Goal: Information Seeking & Learning: Compare options

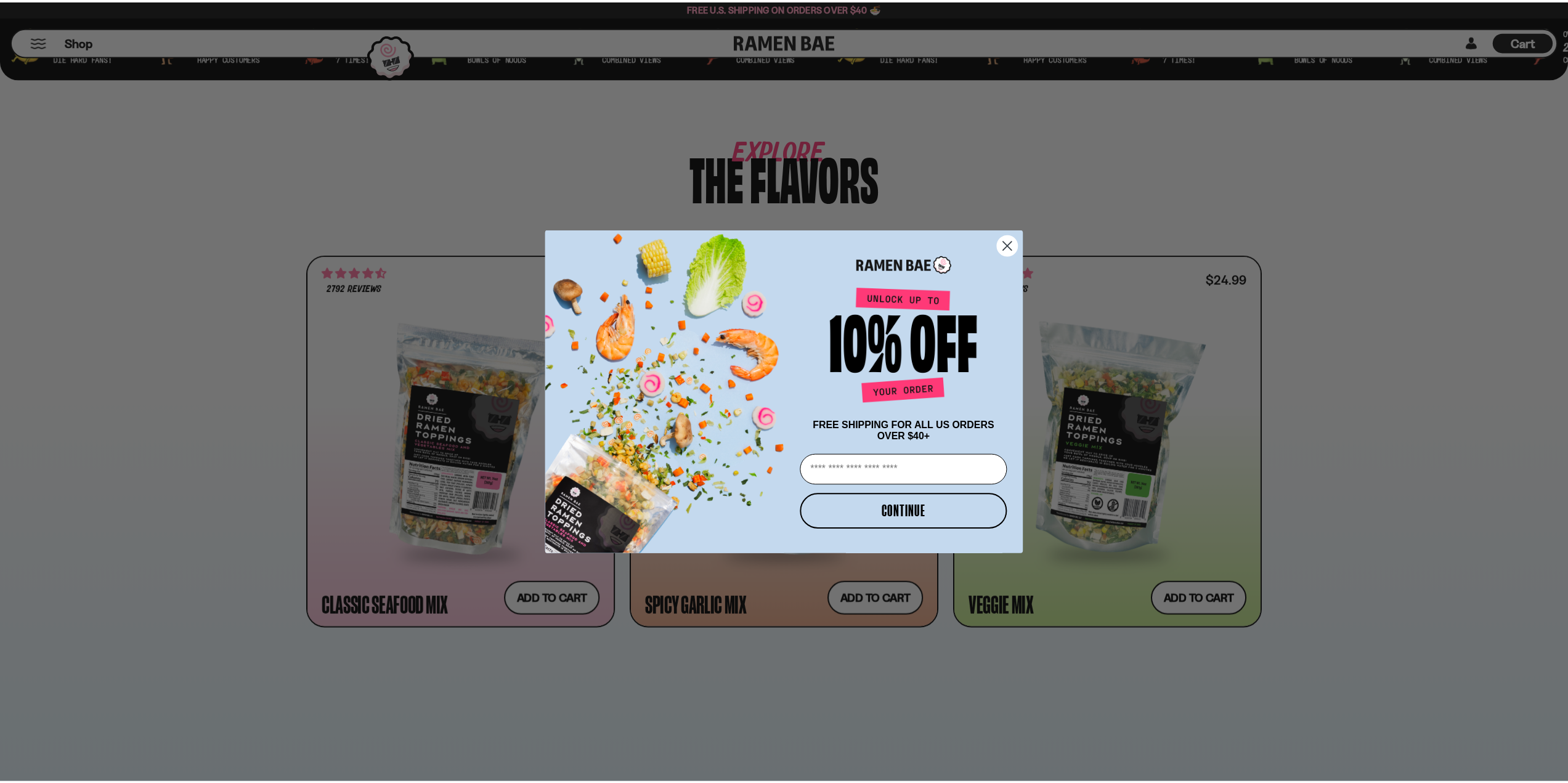
scroll to position [618, 0]
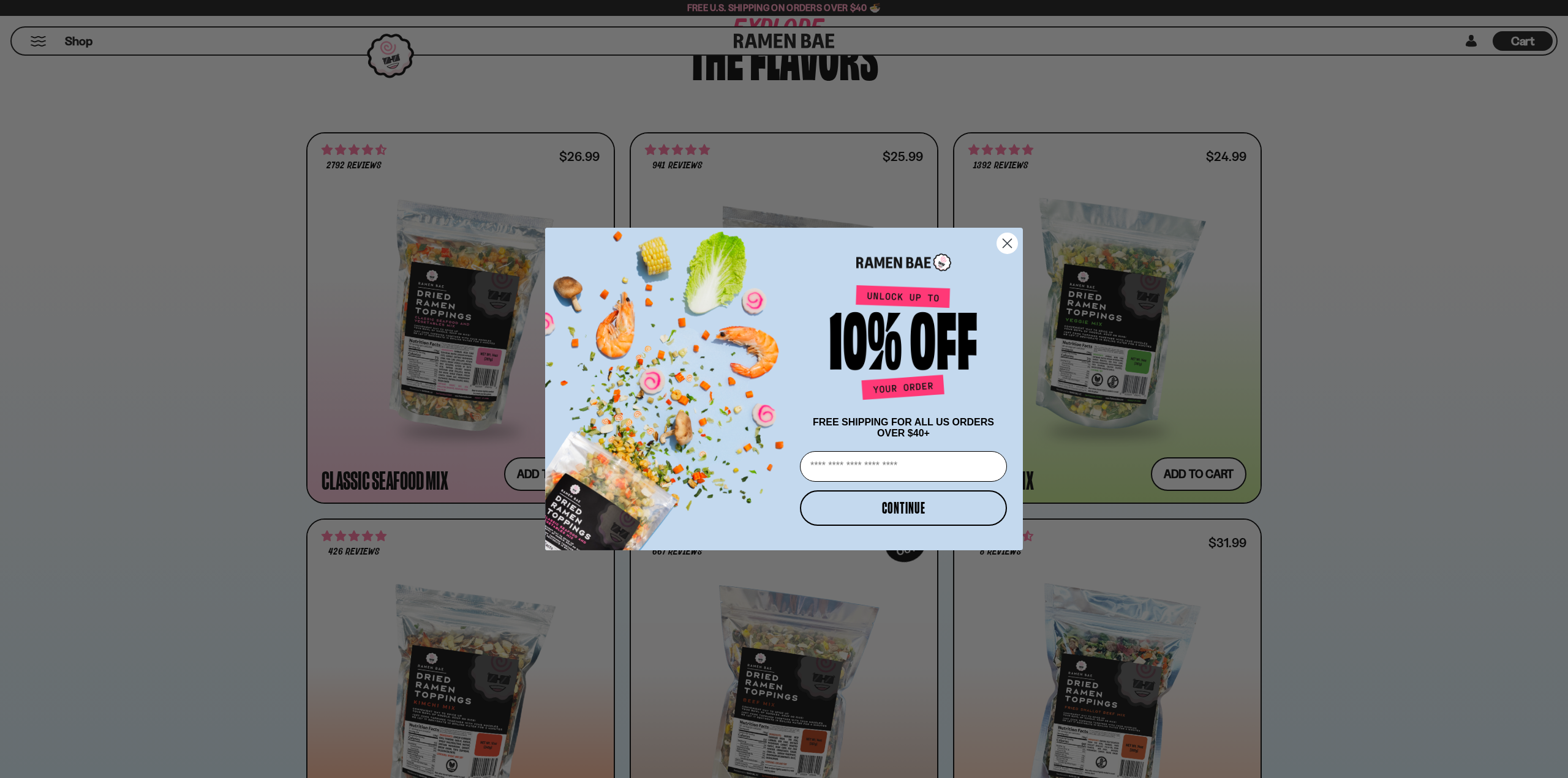
click at [1007, 236] on circle "Close dialog" at bounding box center [1007, 243] width 20 height 20
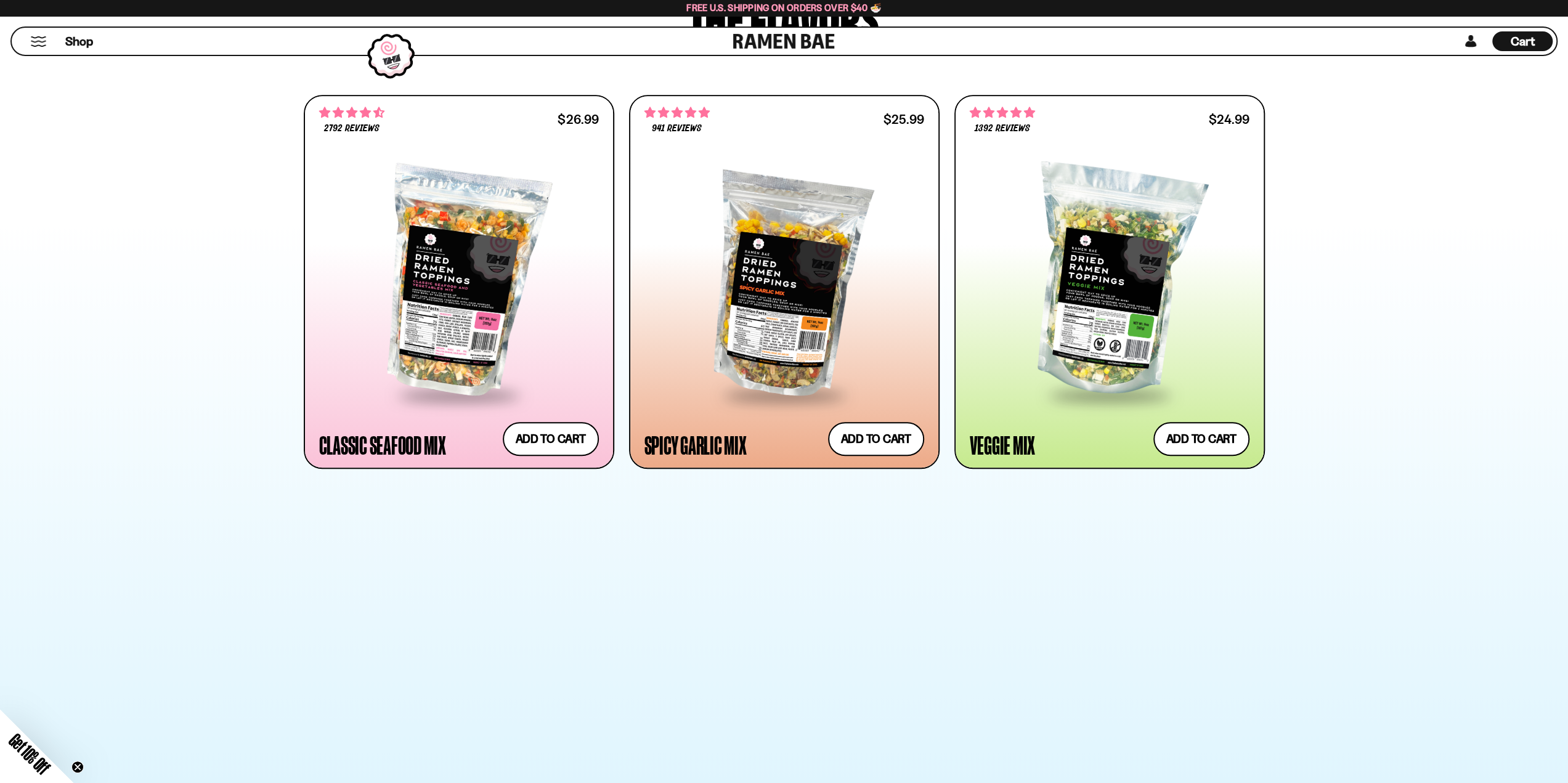
scroll to position [679, 0]
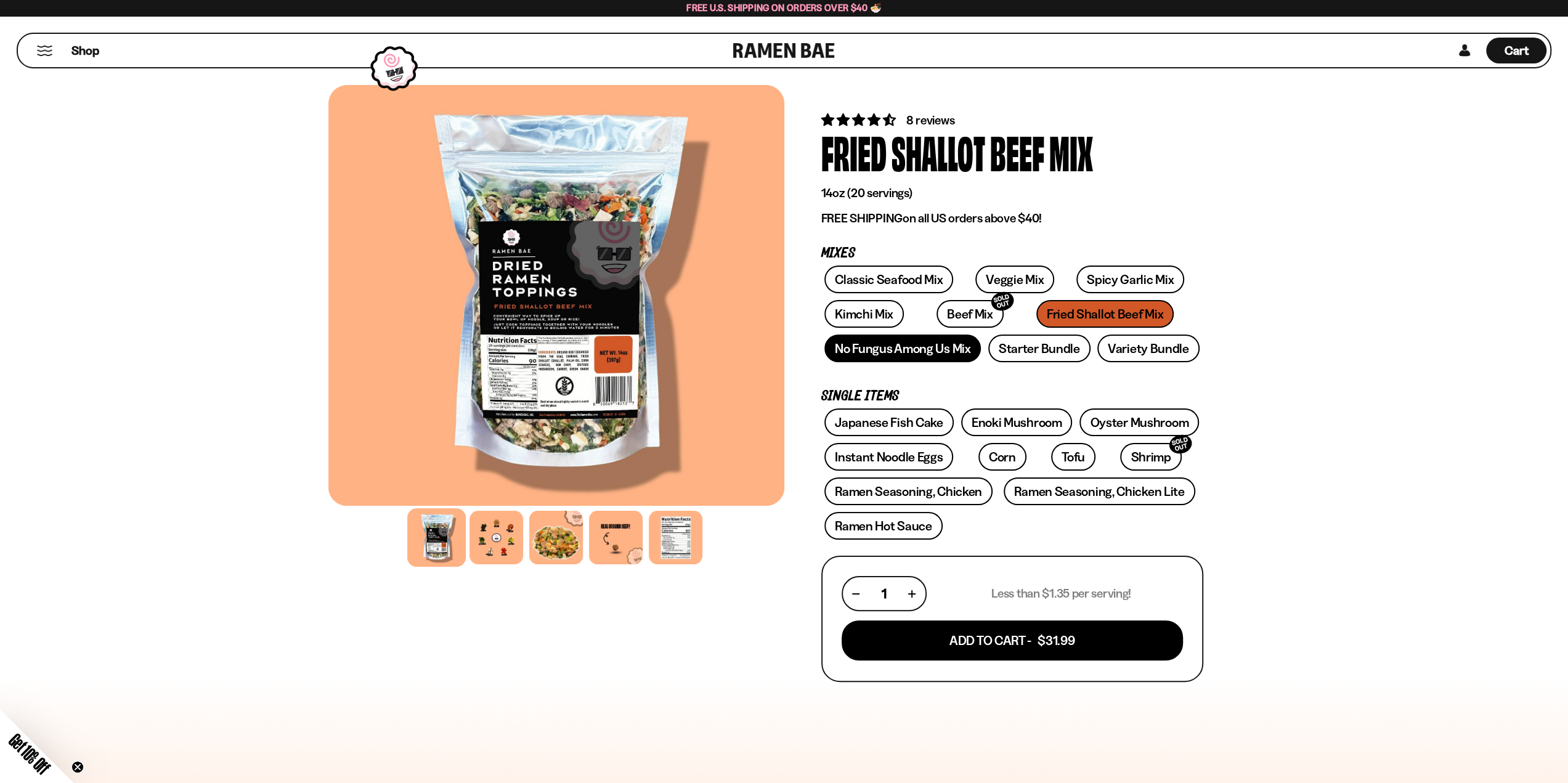
click at [897, 352] on link "No Fungus Among Us Mix" at bounding box center [902, 348] width 157 height 27
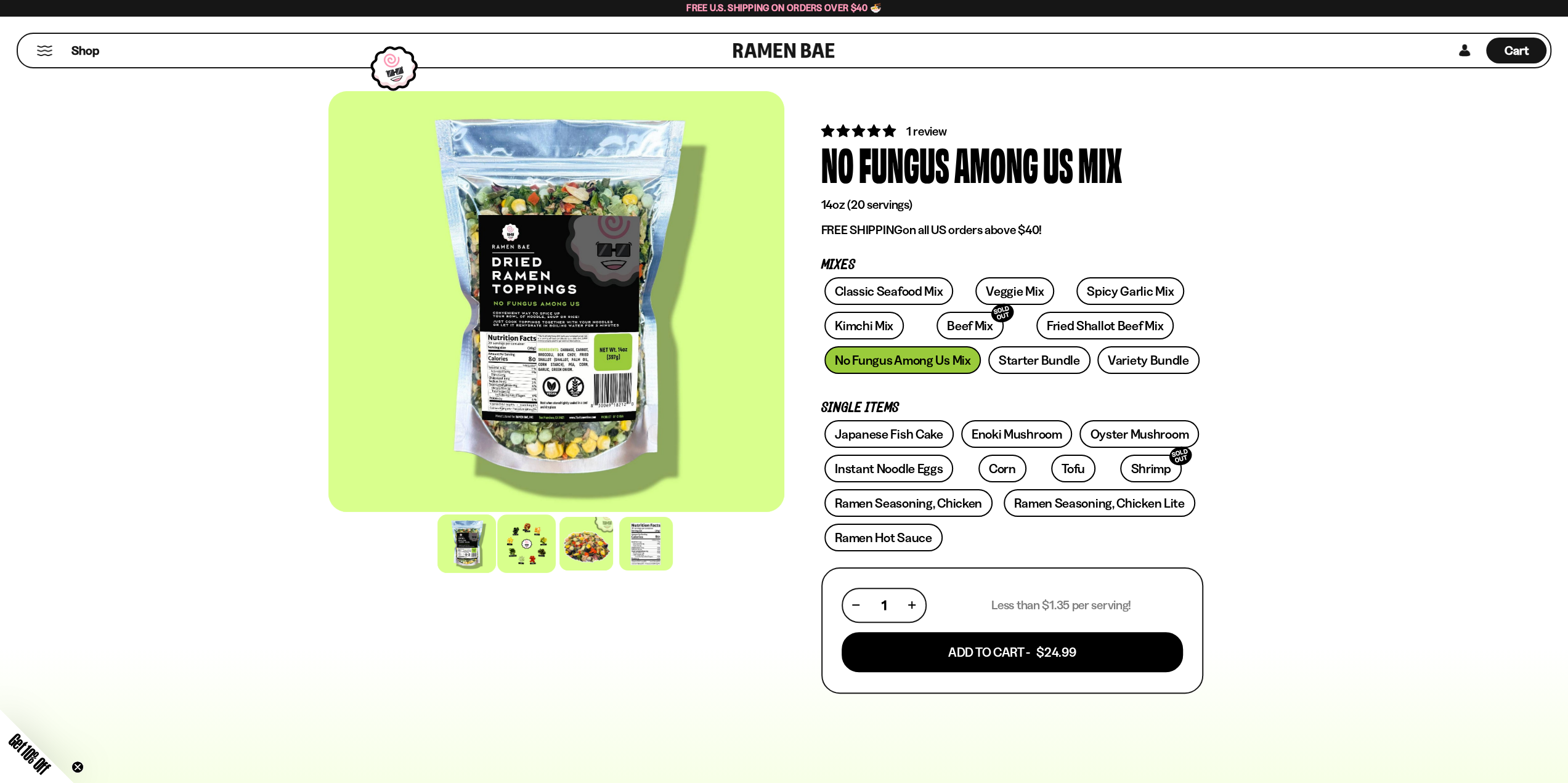
click at [531, 558] on div at bounding box center [526, 543] width 59 height 59
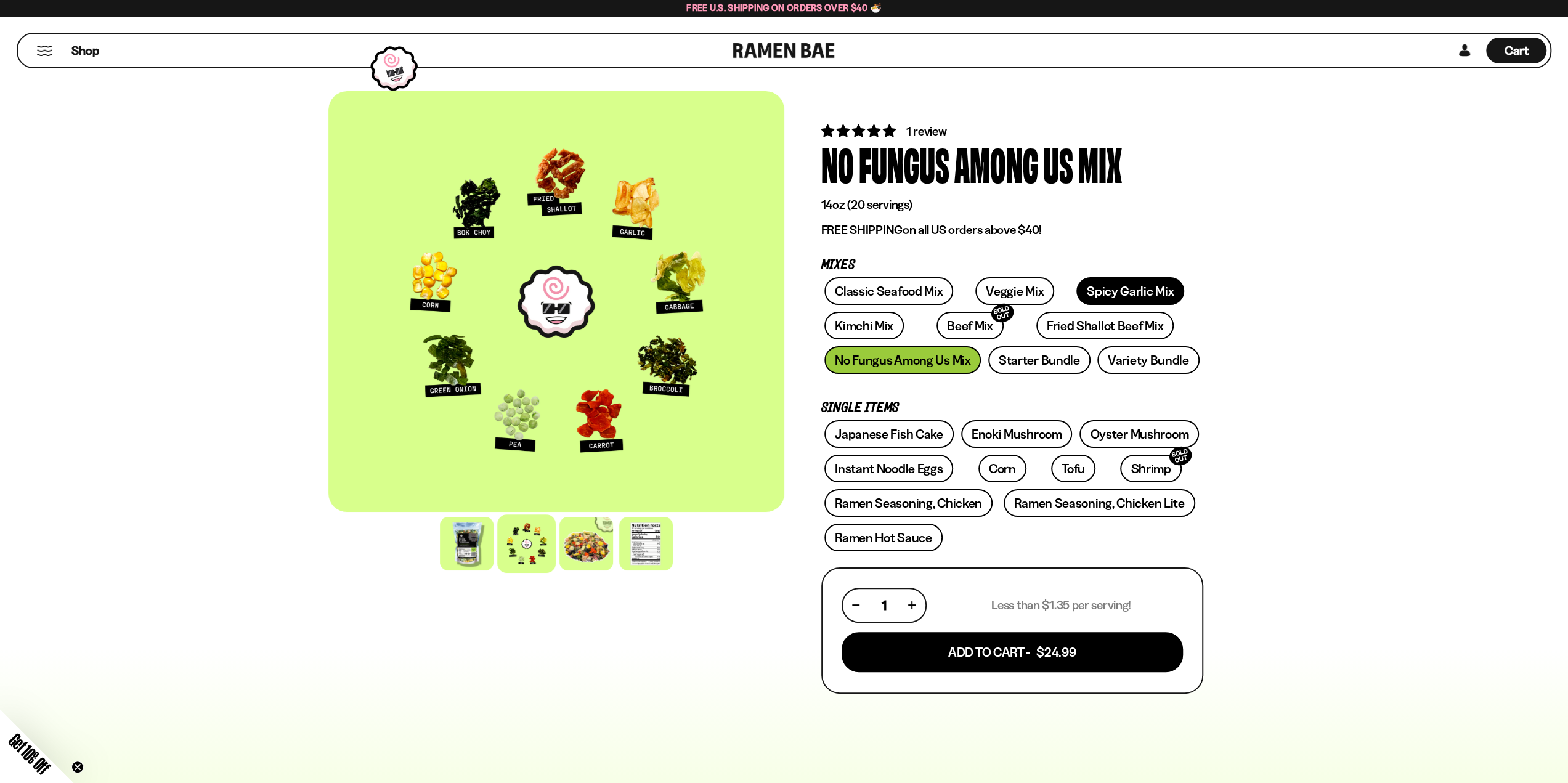
click at [1094, 293] on link "Spicy Garlic Mix" at bounding box center [1130, 291] width 108 height 27
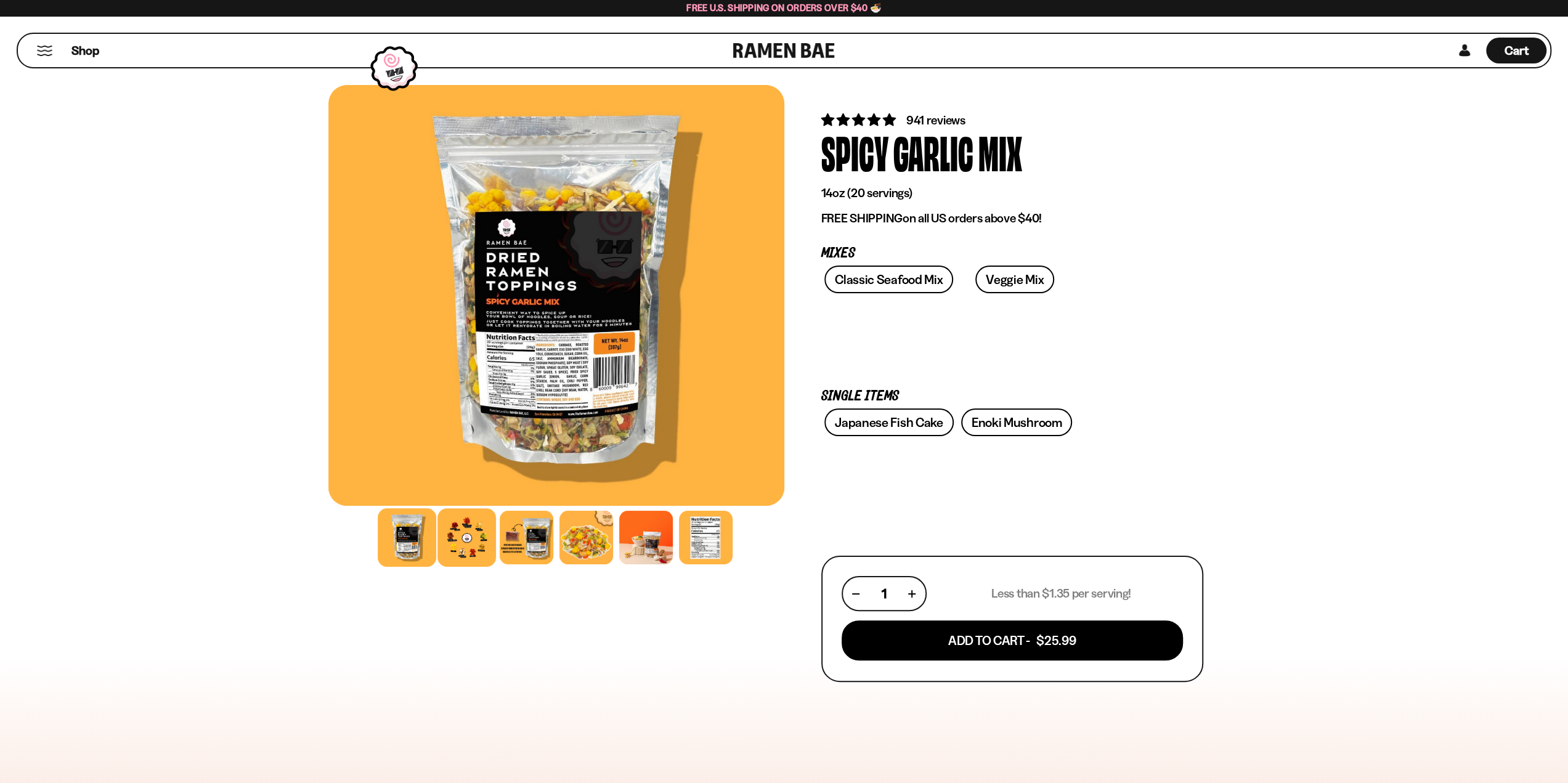
click at [468, 553] on div at bounding box center [467, 537] width 59 height 59
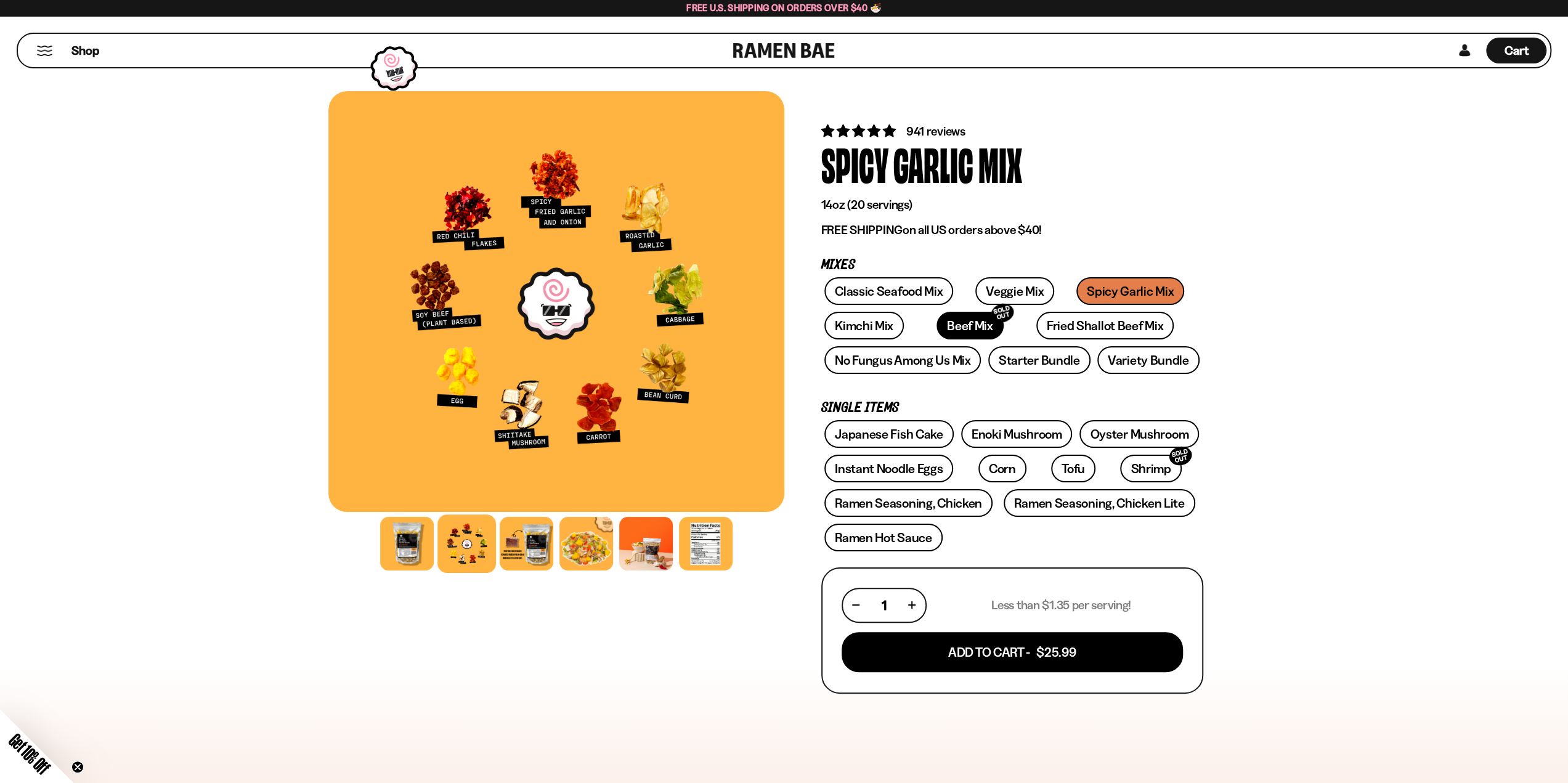
click at [945, 336] on link "Beef Mix SOLD OUT" at bounding box center [970, 326] width 67 height 27
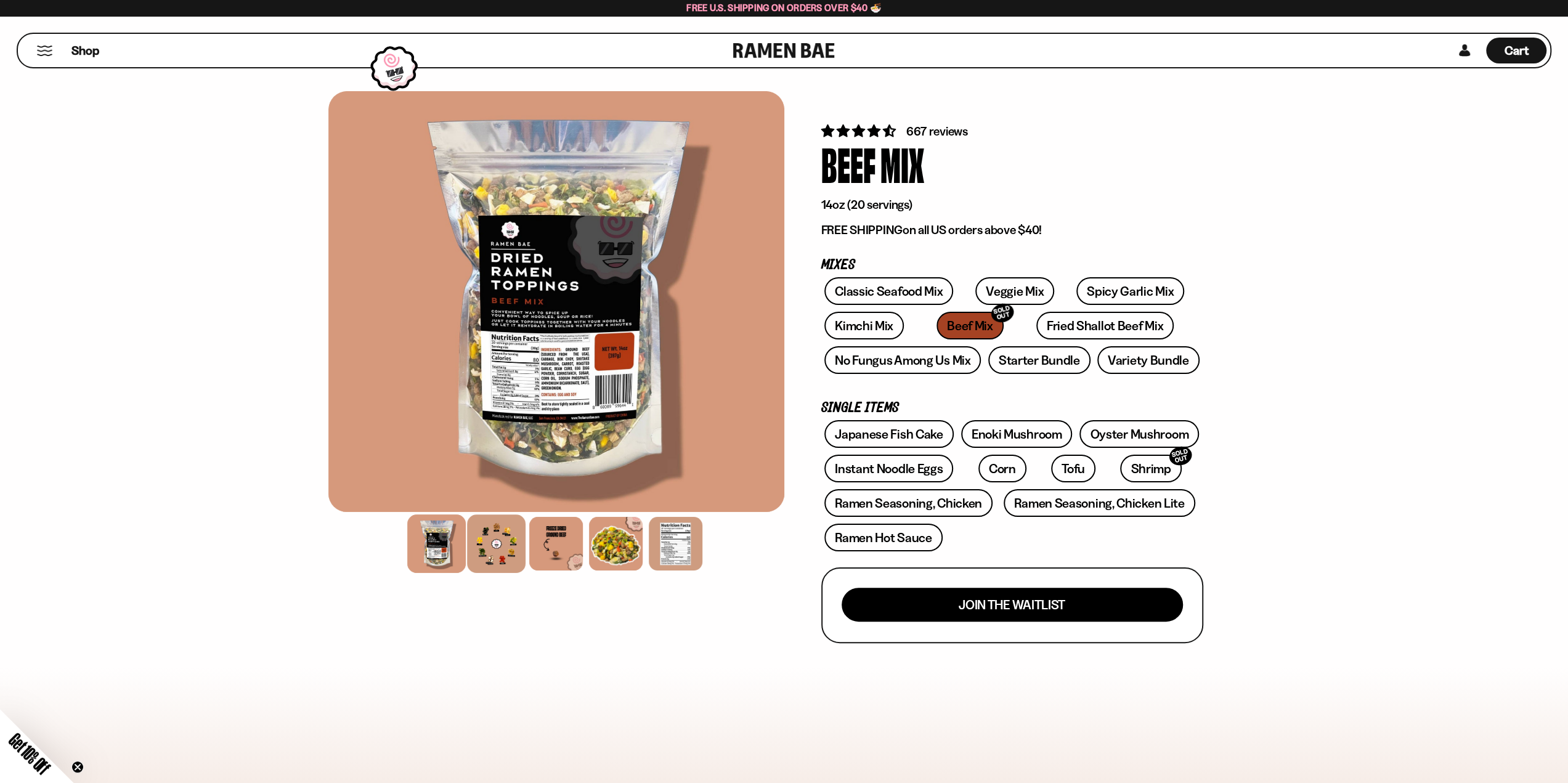
click at [483, 545] on div at bounding box center [496, 543] width 59 height 59
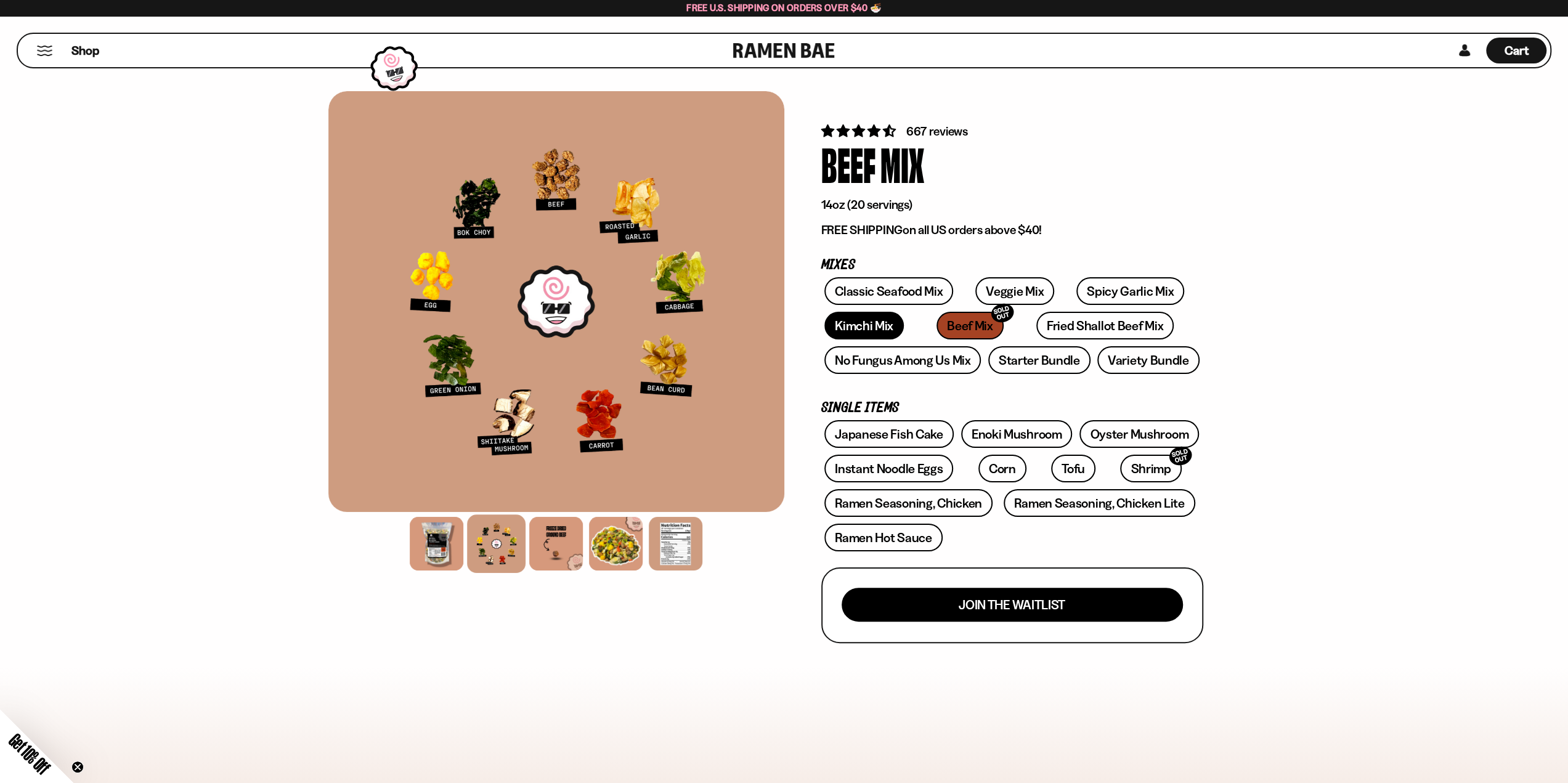
click at [860, 322] on link "Kimchi Mix" at bounding box center [864, 326] width 79 height 27
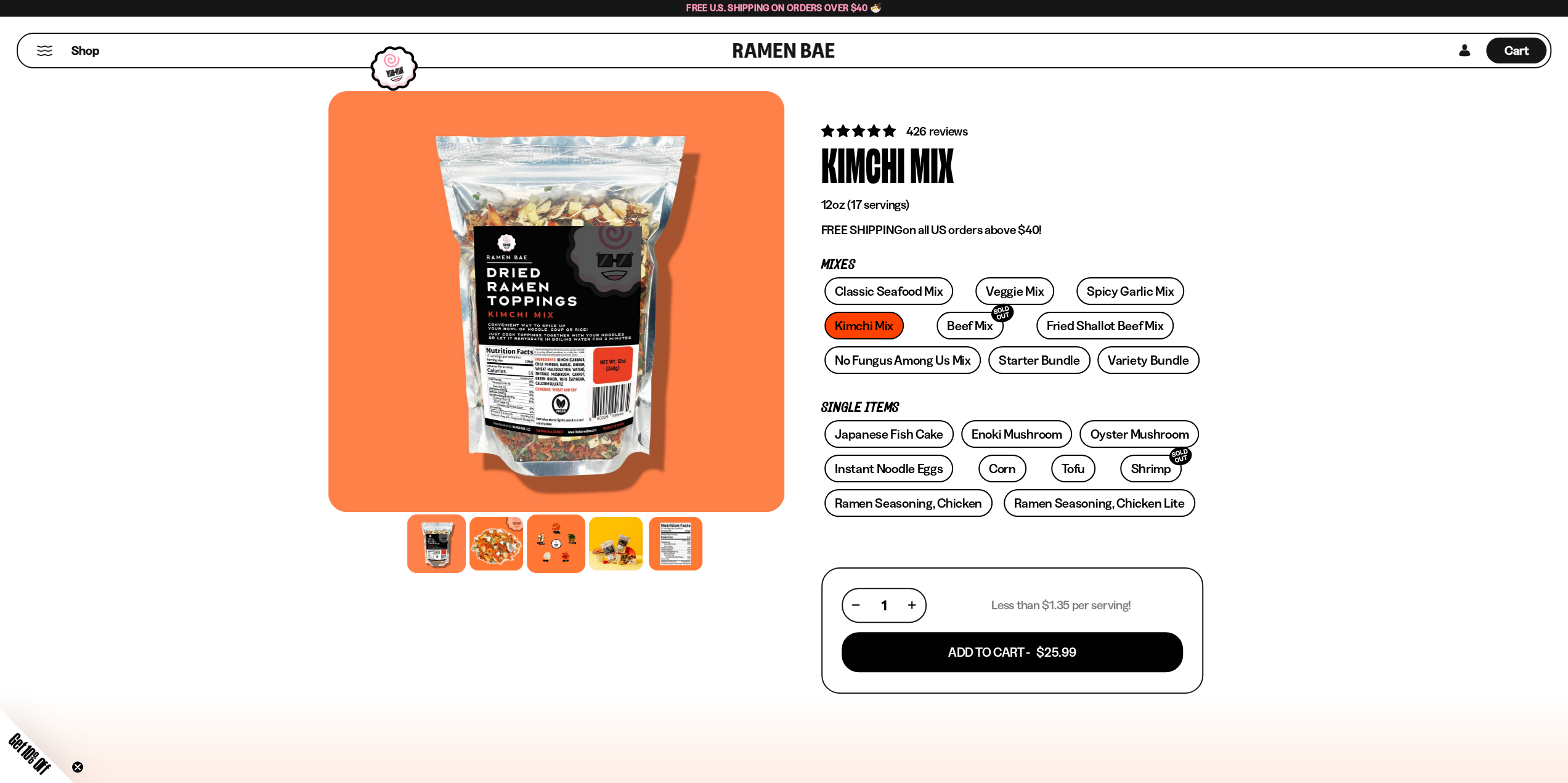
click at [540, 560] on div at bounding box center [555, 543] width 59 height 59
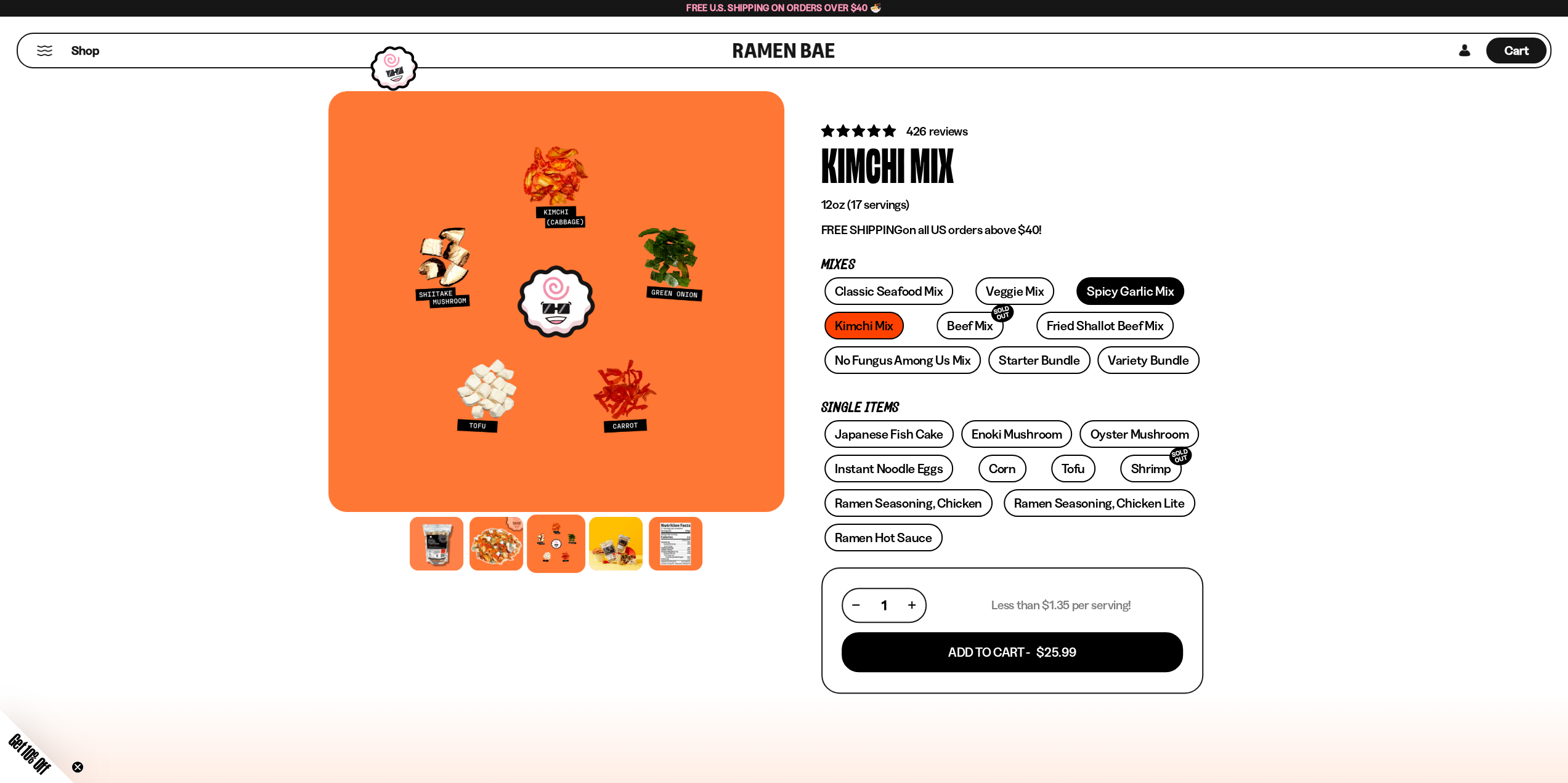
click at [1116, 295] on link "Spicy Garlic Mix" at bounding box center [1130, 291] width 108 height 27
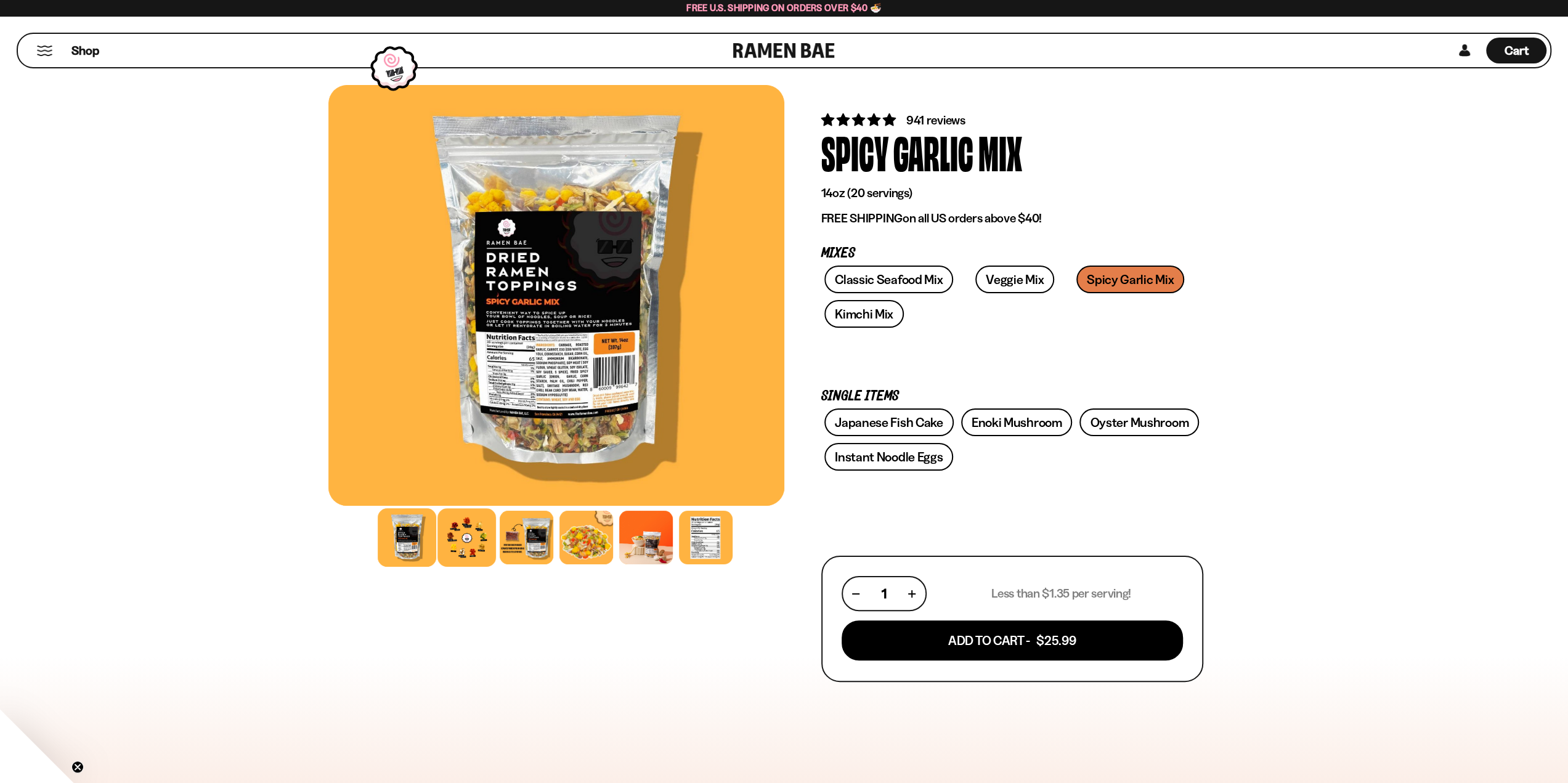
click at [469, 548] on div at bounding box center [467, 537] width 59 height 59
